Goal: Task Accomplishment & Management: Manage account settings

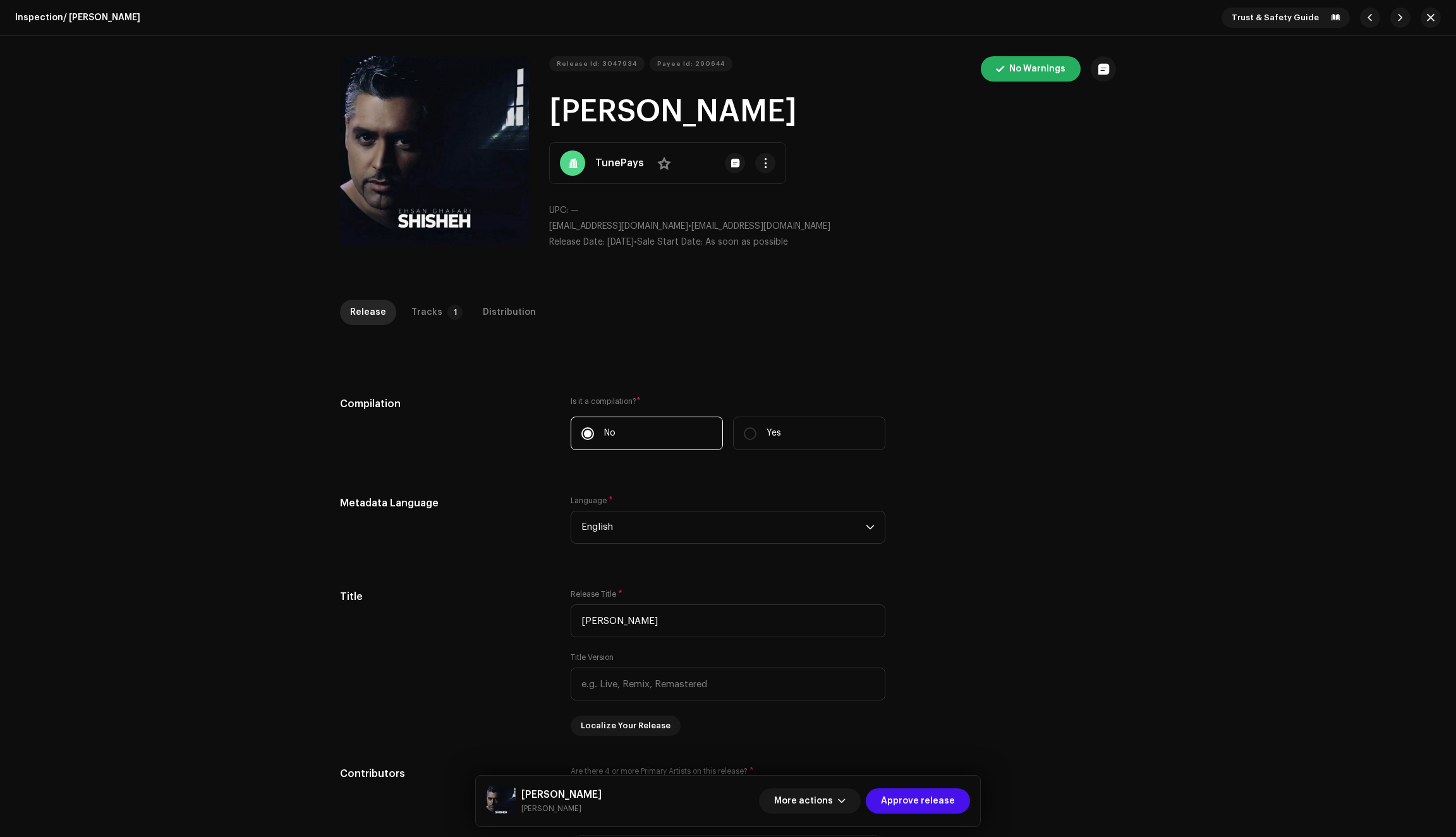
click at [422, 299] on div "Tracks" at bounding box center [426, 312] width 31 height 25
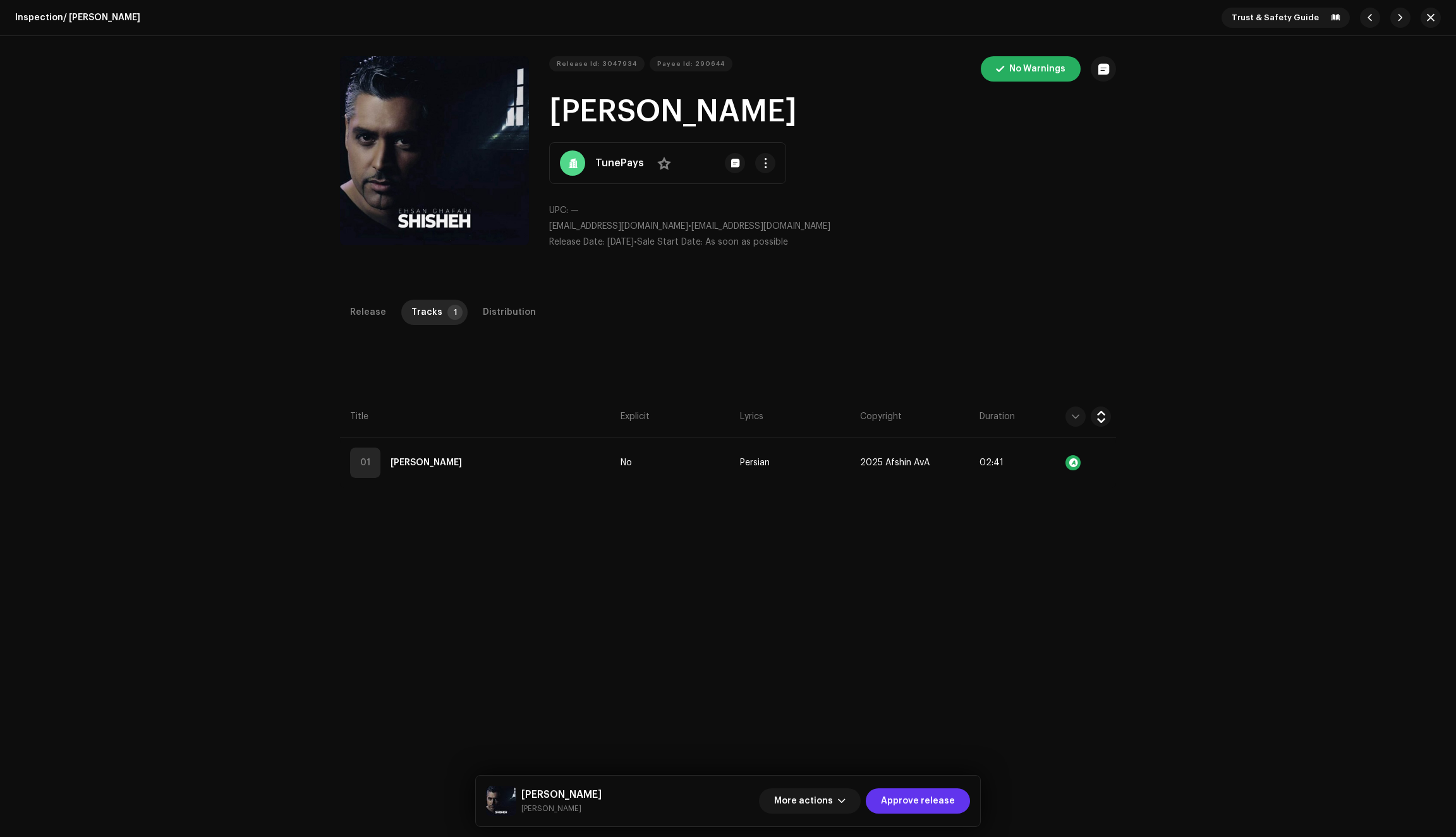
click at [908, 805] on span "Approve release" at bounding box center [918, 800] width 74 height 25
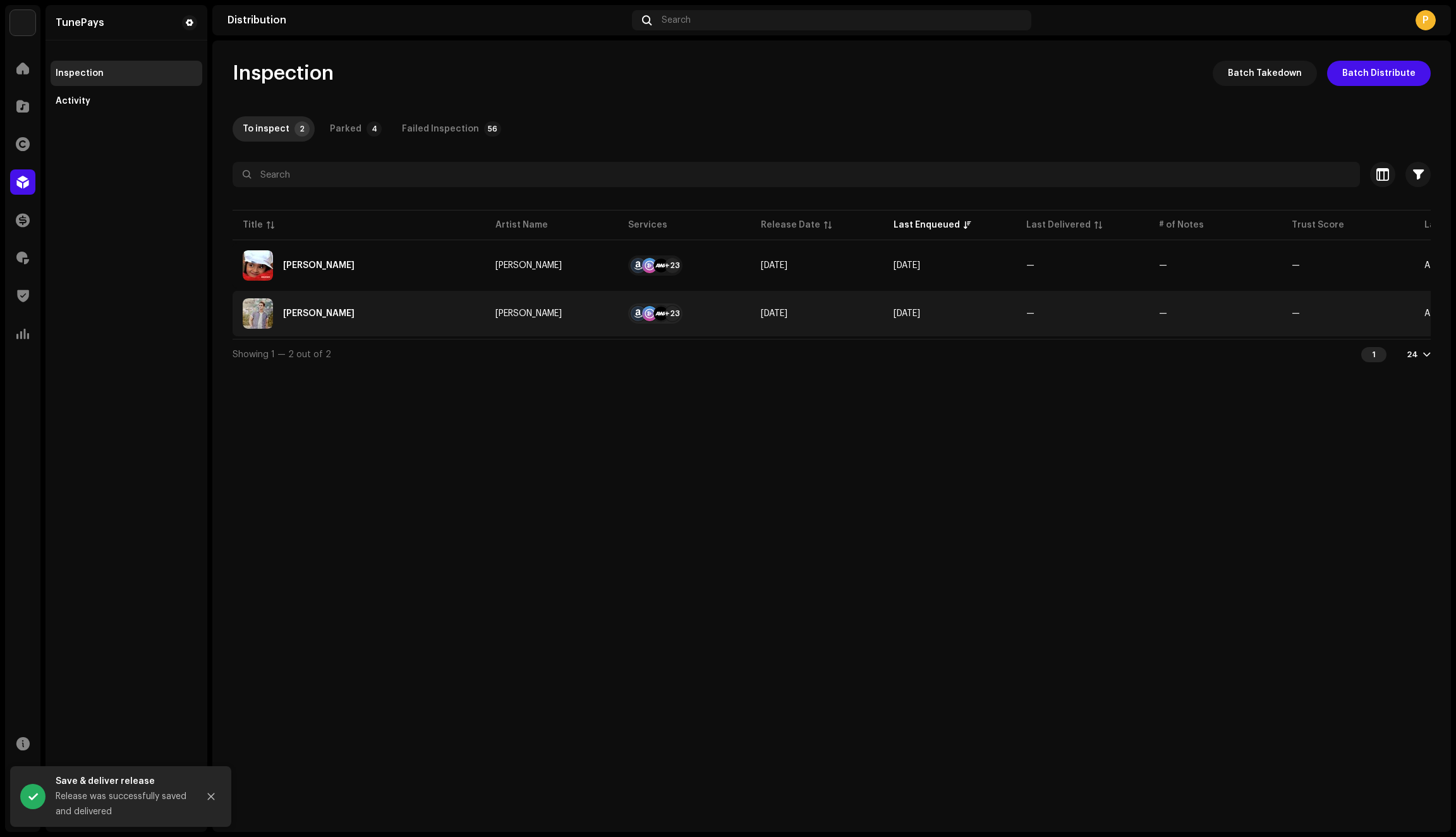
click at [410, 321] on div "[PERSON_NAME]" at bounding box center [358, 314] width 233 height 31
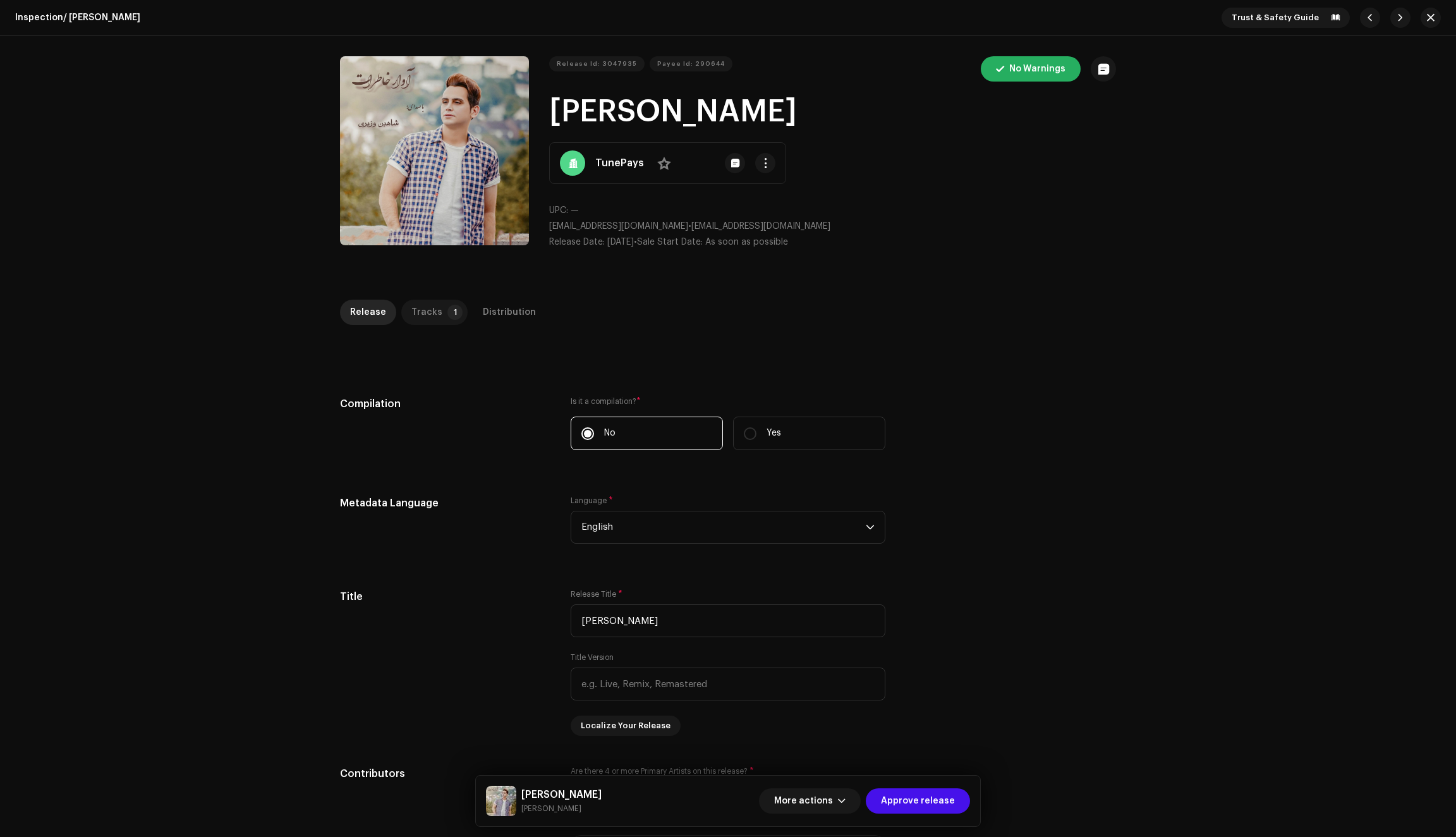
click at [425, 311] on div "Tracks" at bounding box center [426, 312] width 31 height 25
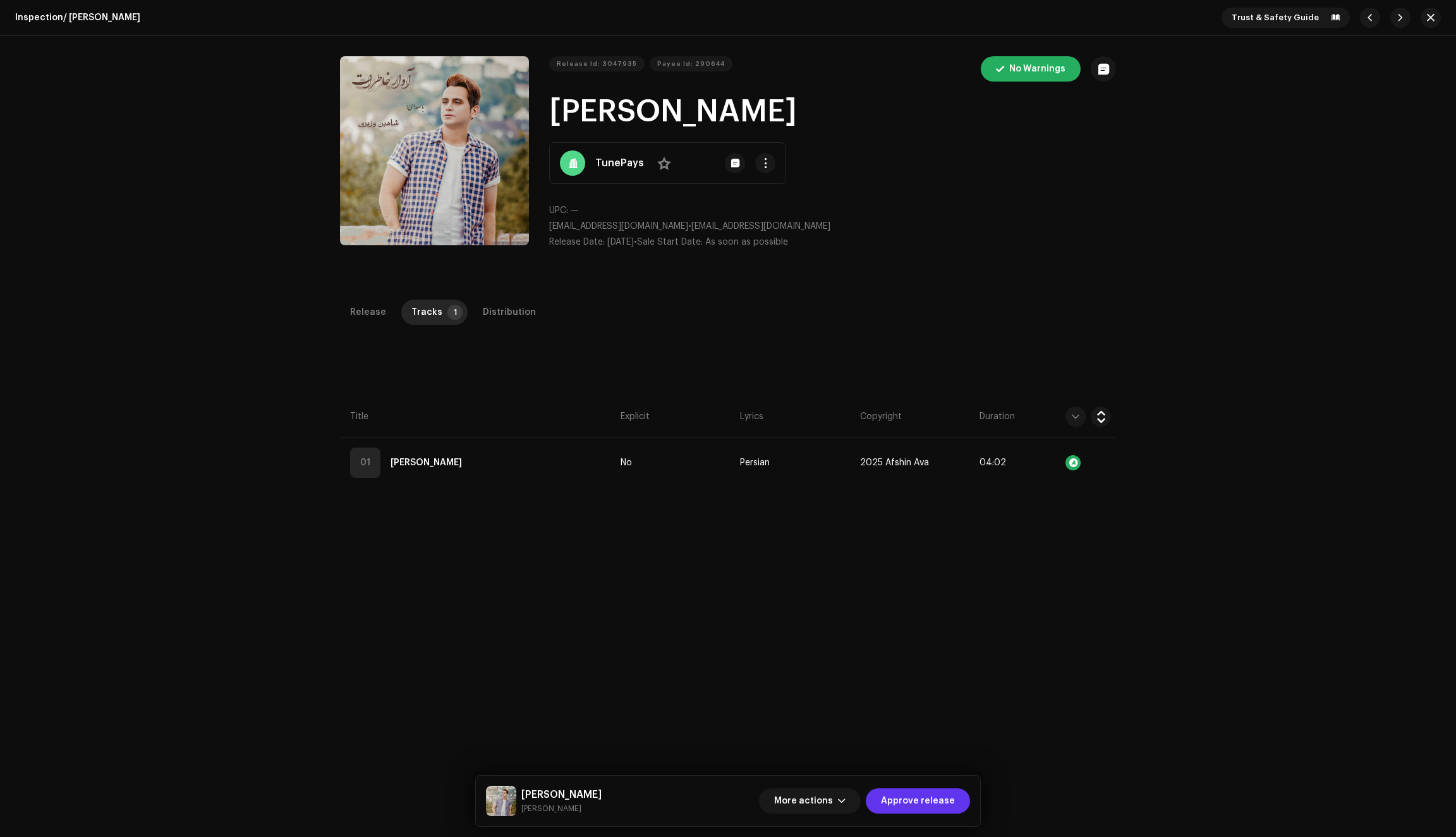
click at [909, 801] on span "Approve release" at bounding box center [918, 800] width 74 height 25
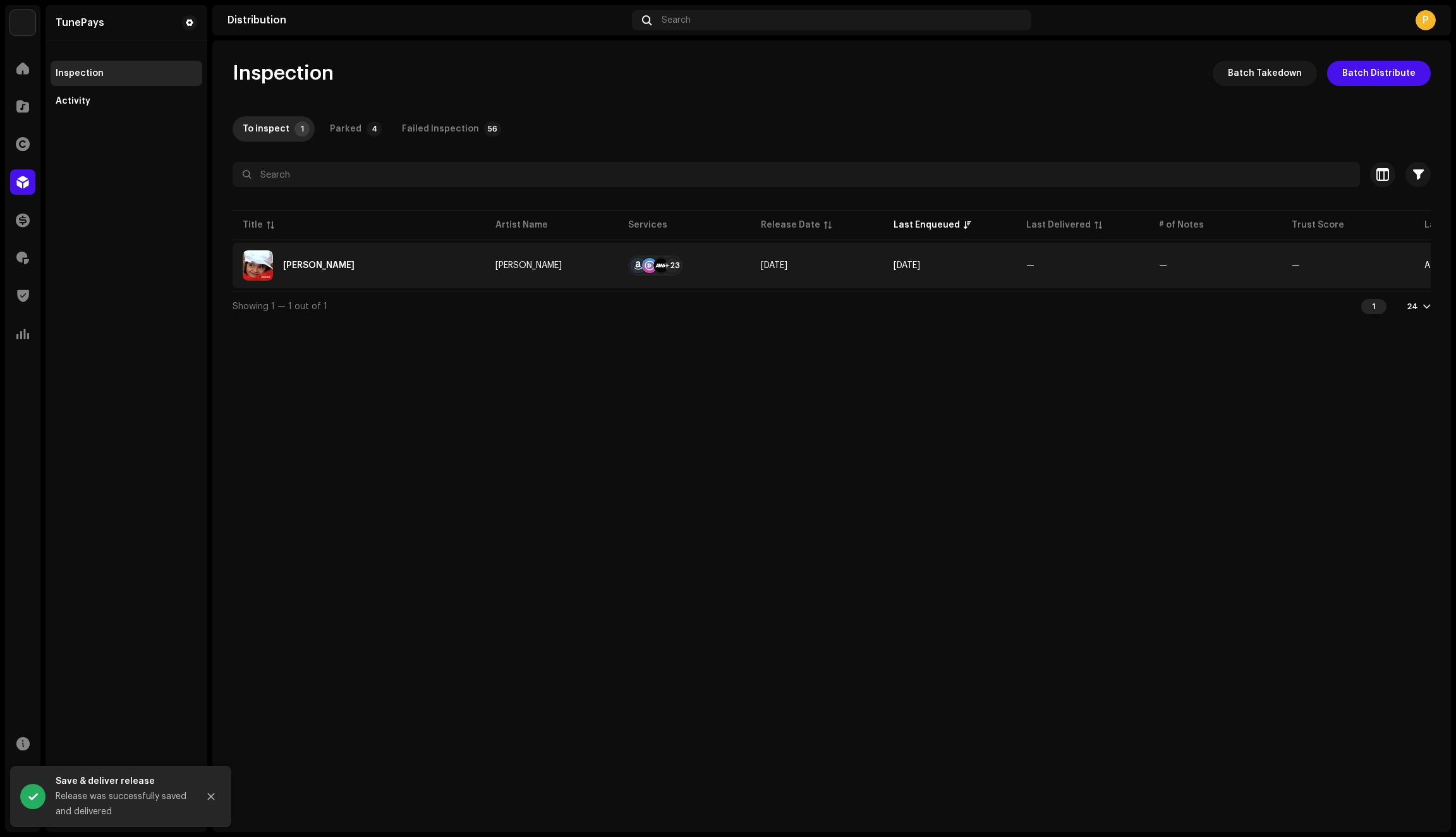
click at [406, 276] on div "[PERSON_NAME]" at bounding box center [358, 265] width 233 height 31
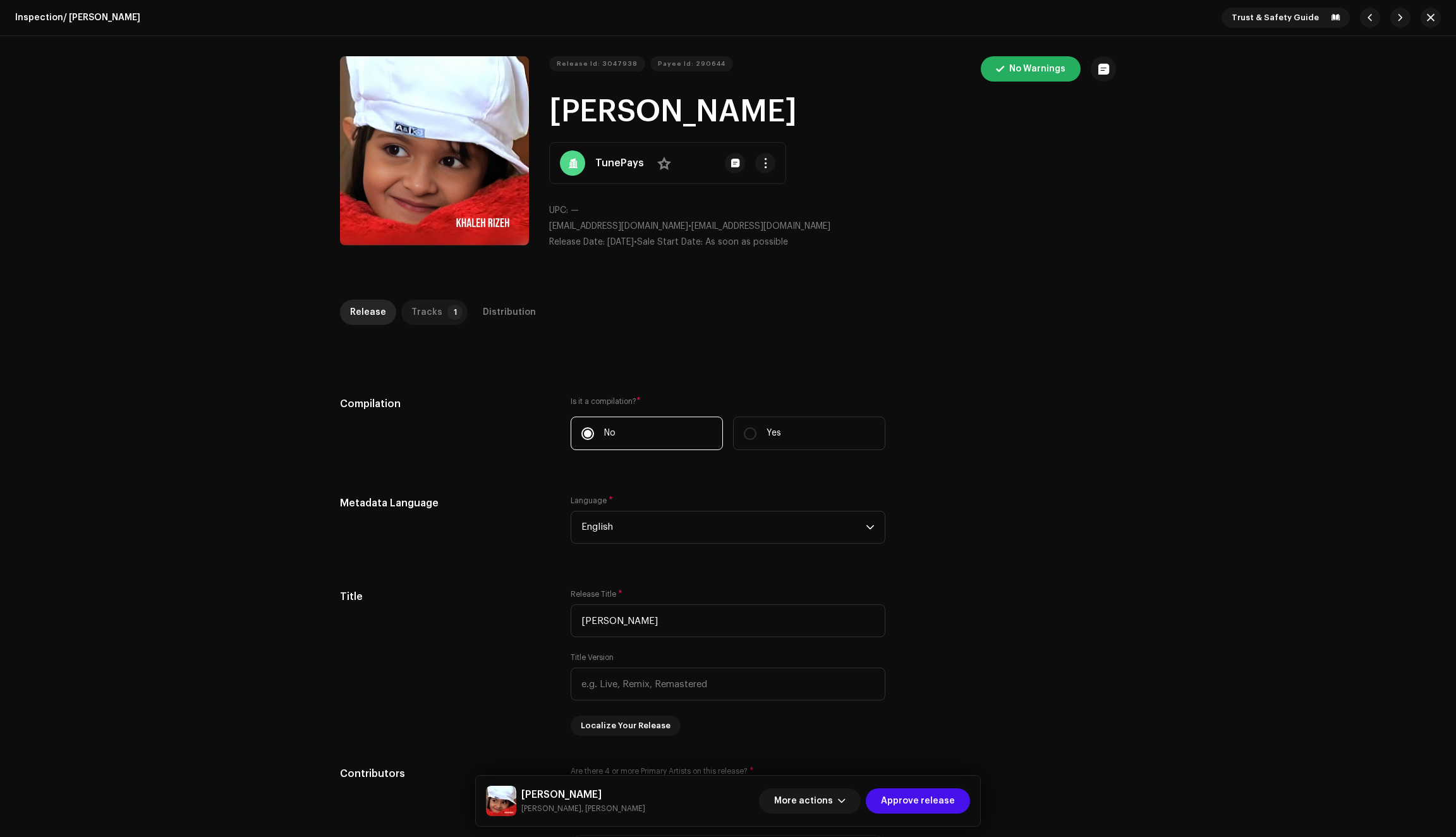
click at [422, 307] on div "Tracks" at bounding box center [426, 312] width 31 height 25
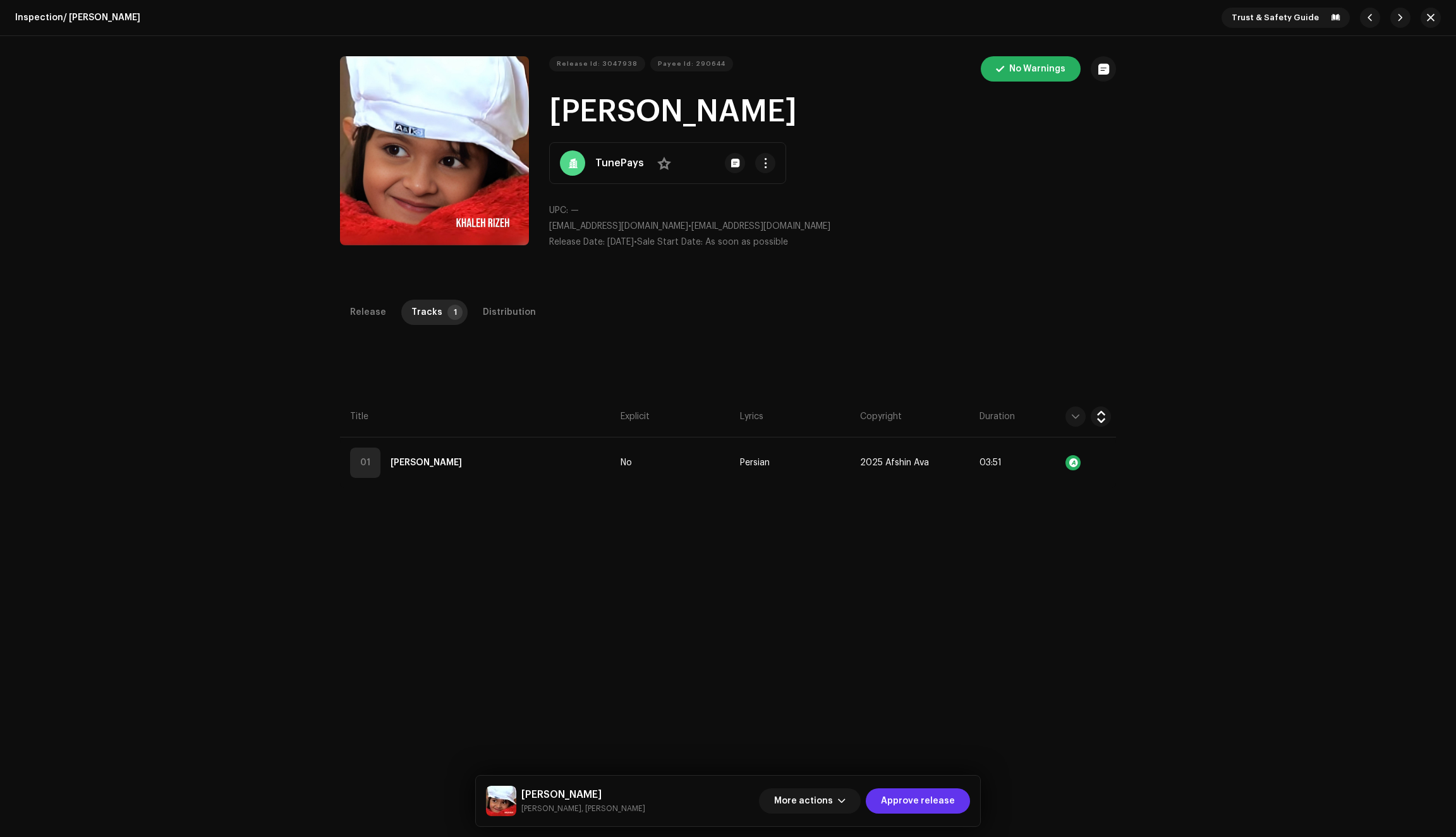
click at [923, 809] on span "Approve release" at bounding box center [918, 800] width 74 height 25
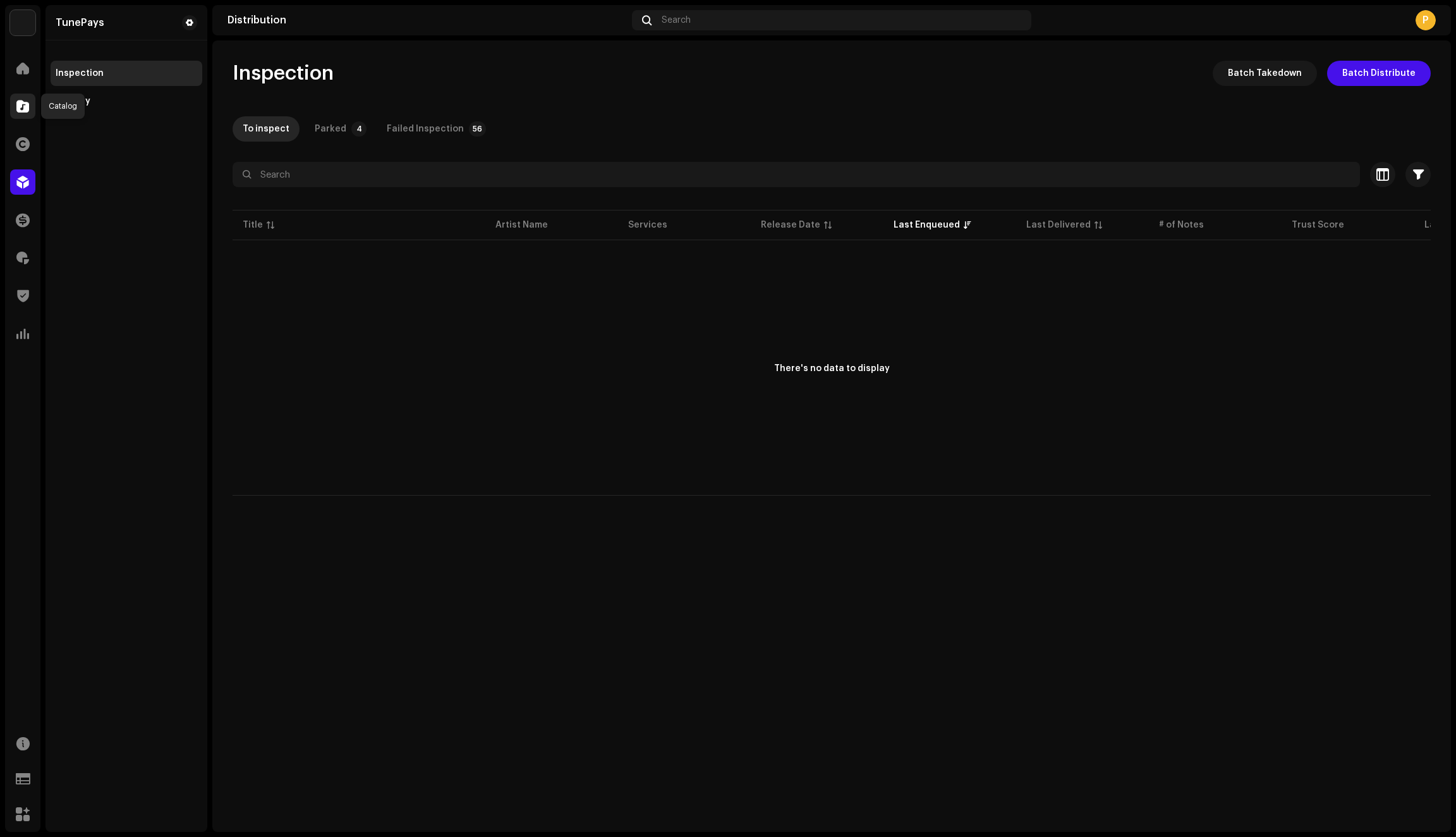
click at [18, 105] on span at bounding box center [23, 106] width 12 height 11
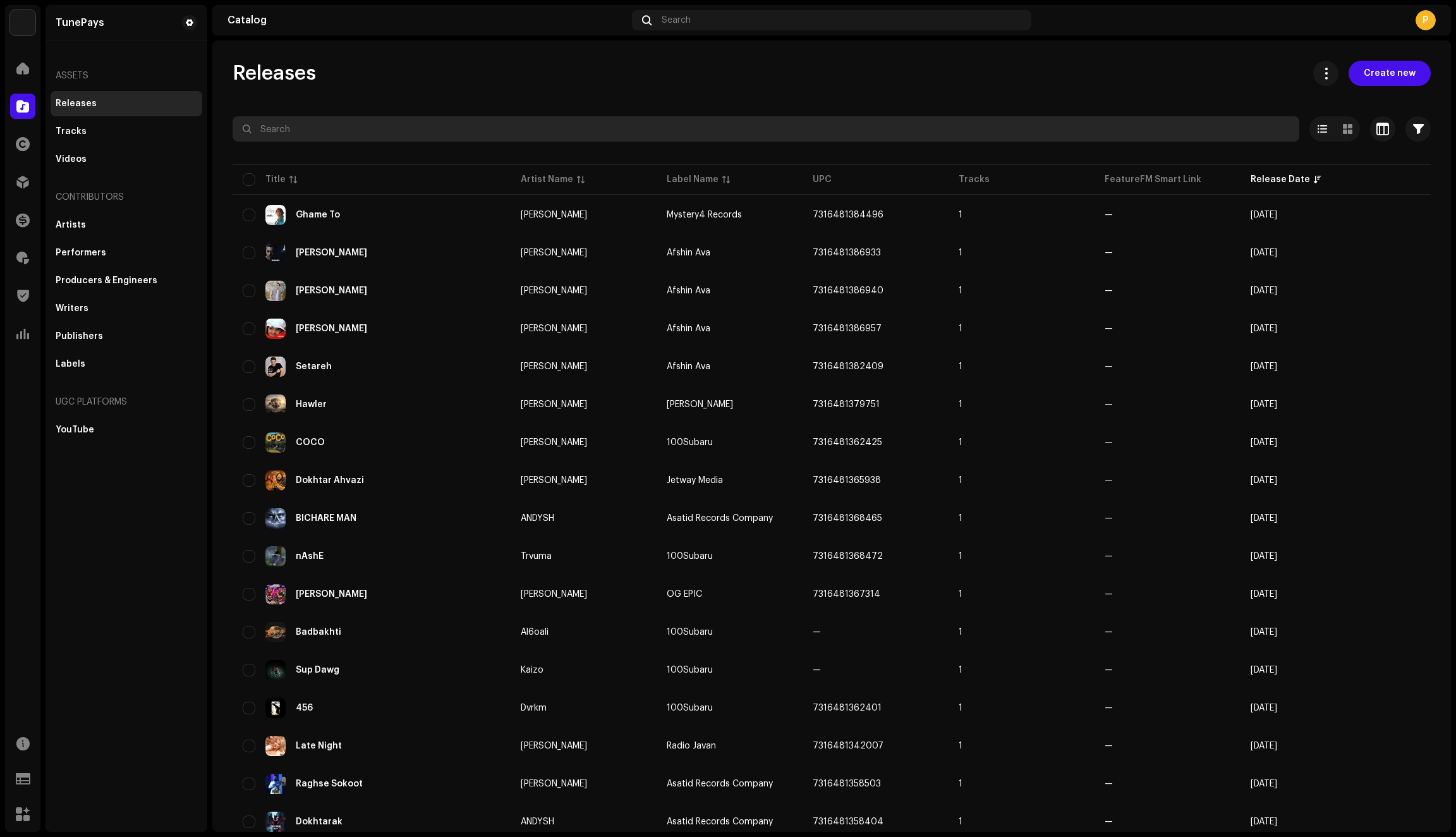
click at [276, 132] on input "text" at bounding box center [766, 128] width 1067 height 25
paste input "Raghse Sokoot"
type input "Raghse Sokoot"
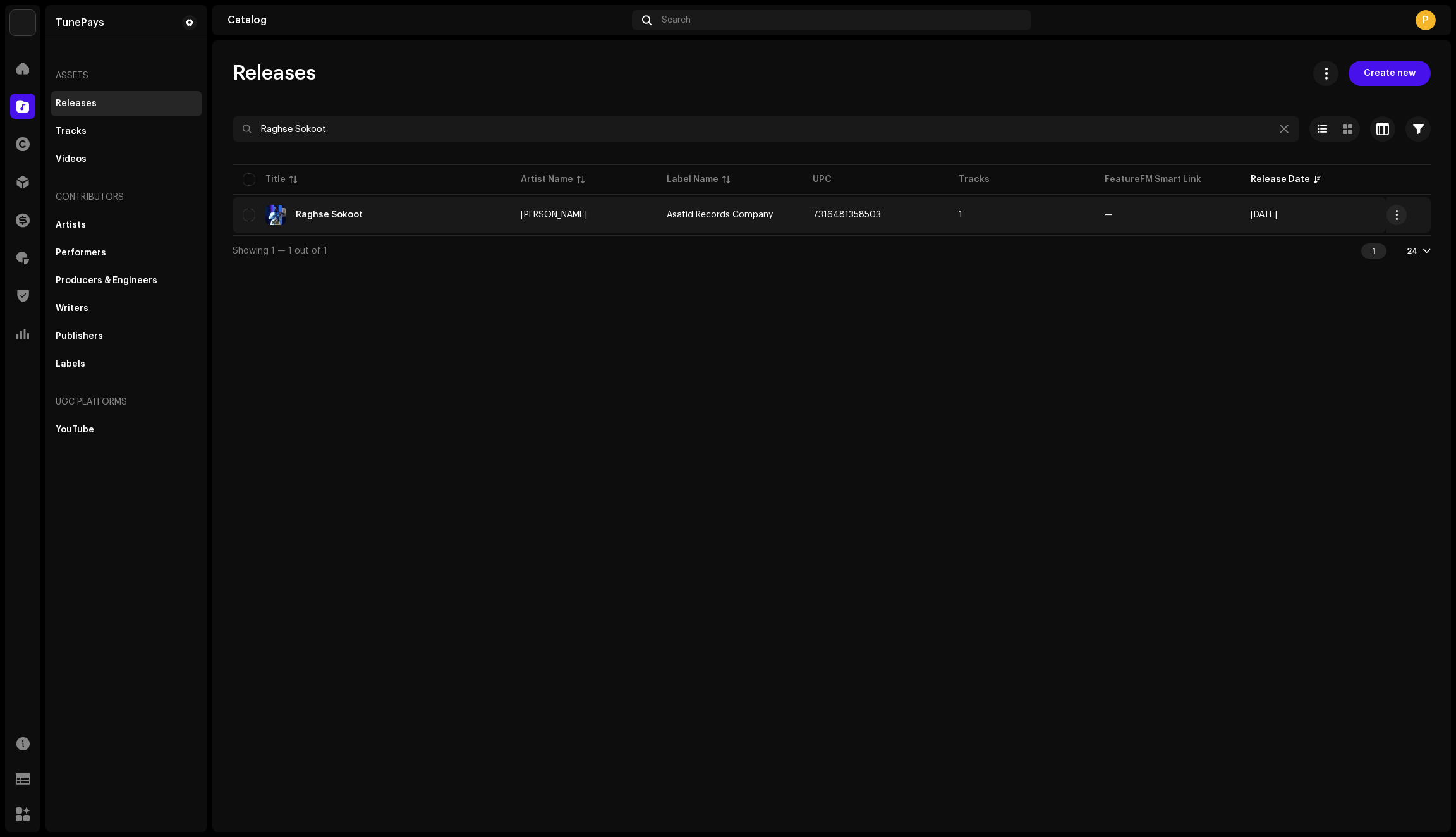
click at [461, 218] on div "Raghse Sokoot" at bounding box center [371, 214] width 258 height 20
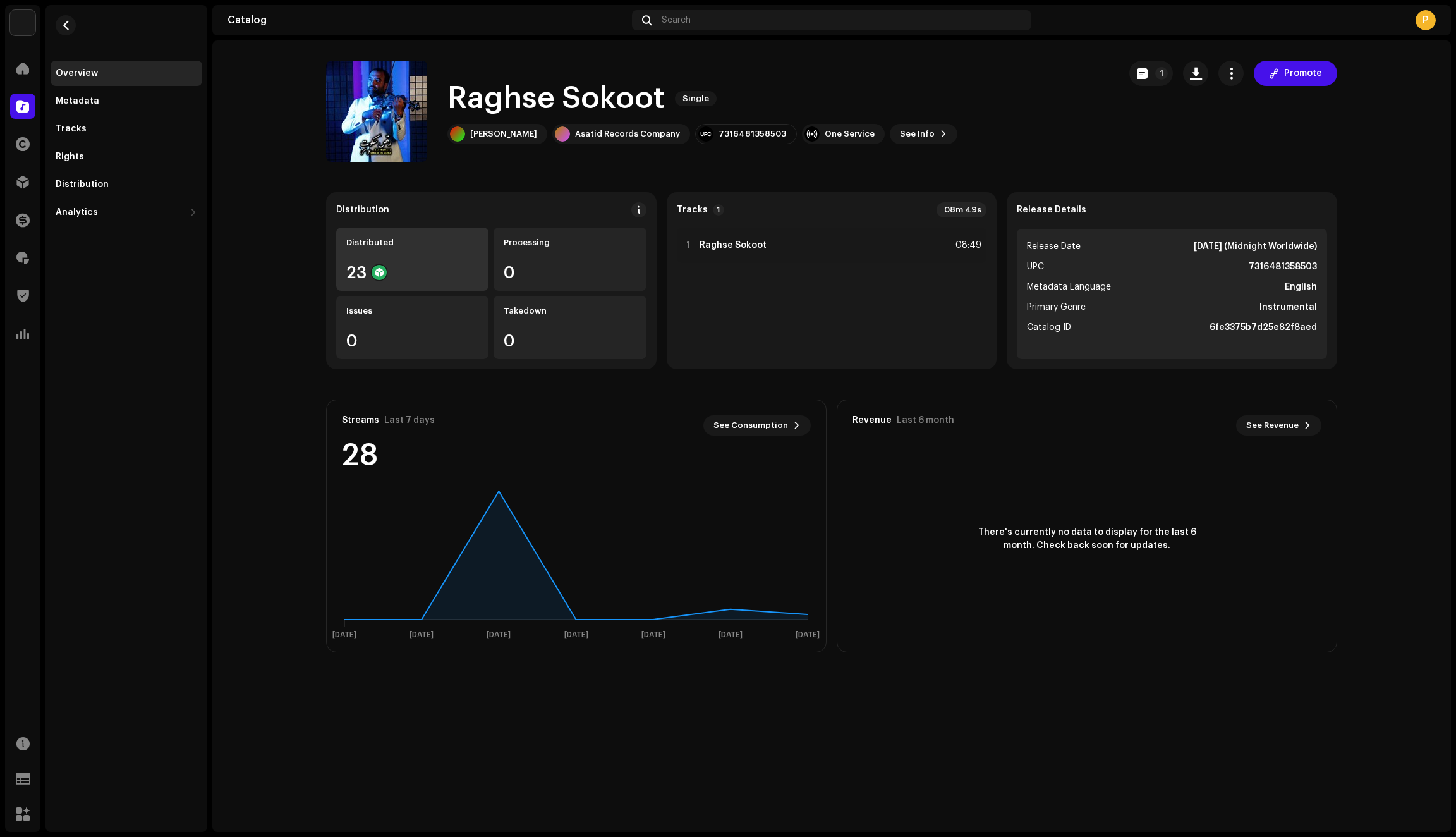
click at [449, 274] on div "23" at bounding box center [412, 272] width 132 height 17
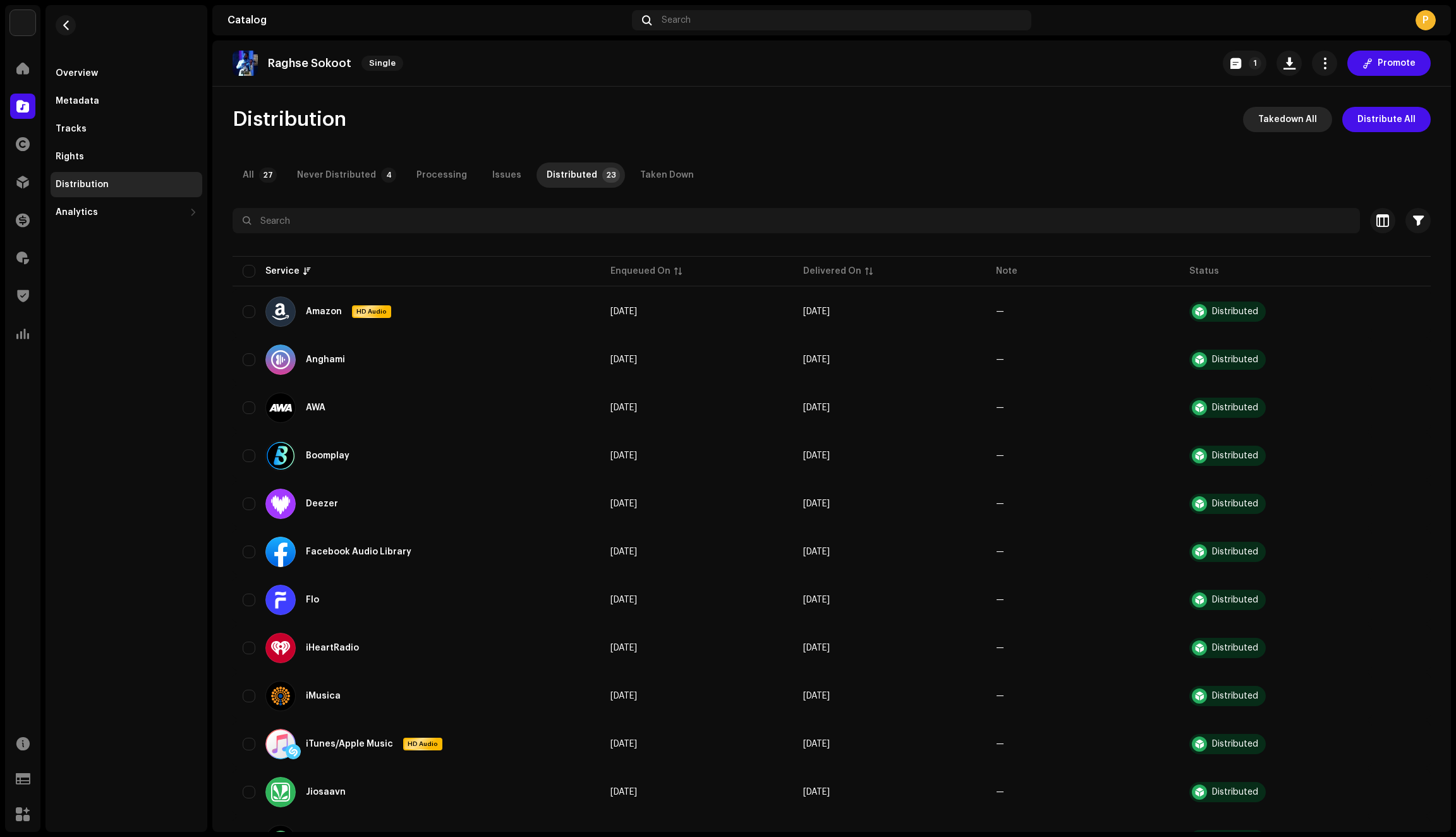
click at [1279, 119] on span "Takedown All" at bounding box center [1287, 119] width 59 height 25
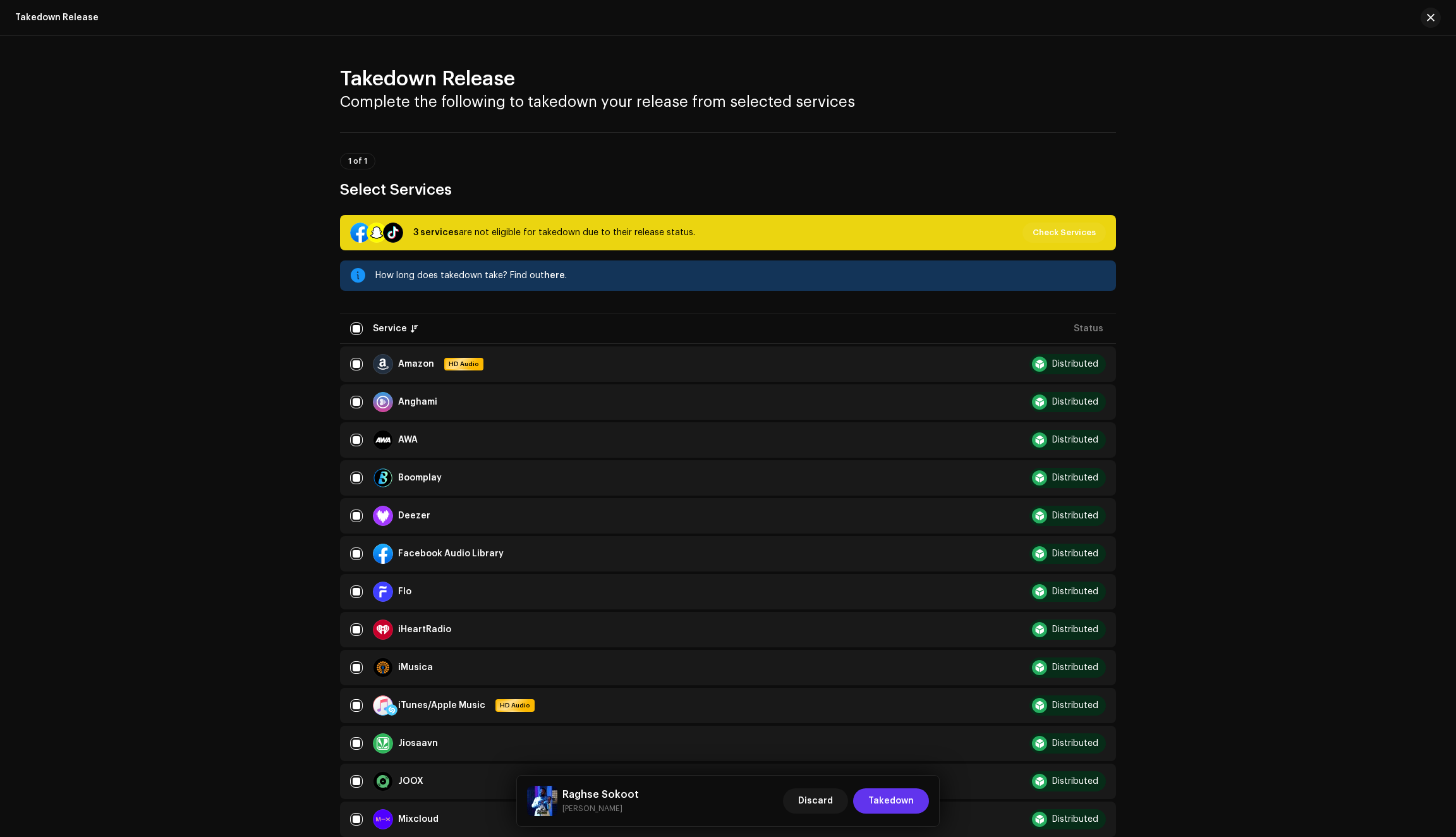
click at [895, 799] on span "Takedown" at bounding box center [891, 800] width 46 height 25
